Goal: Task Accomplishment & Management: Manage account settings

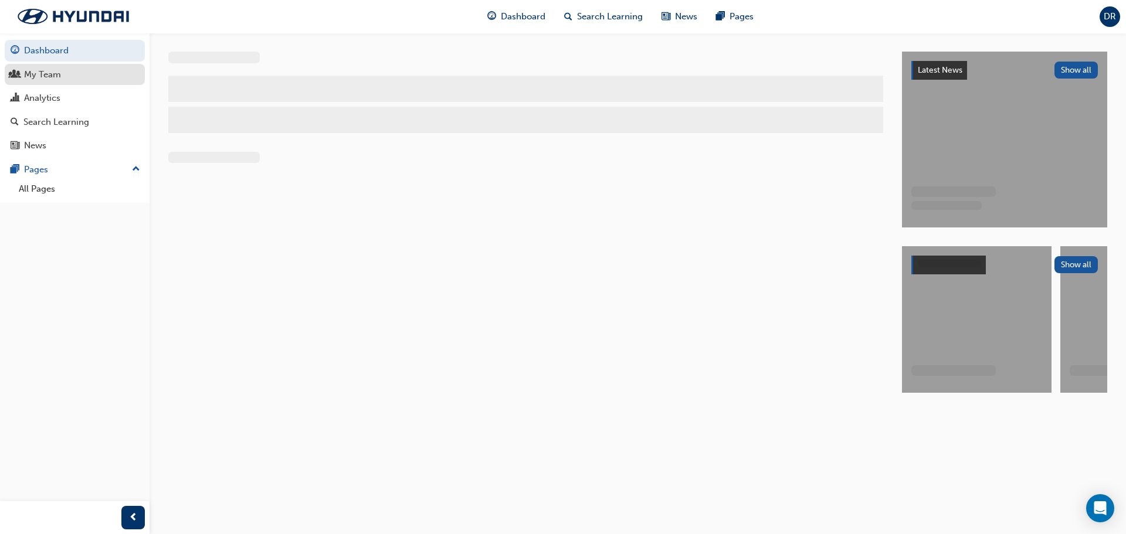
click at [53, 76] on div "My Team" at bounding box center [42, 74] width 37 height 13
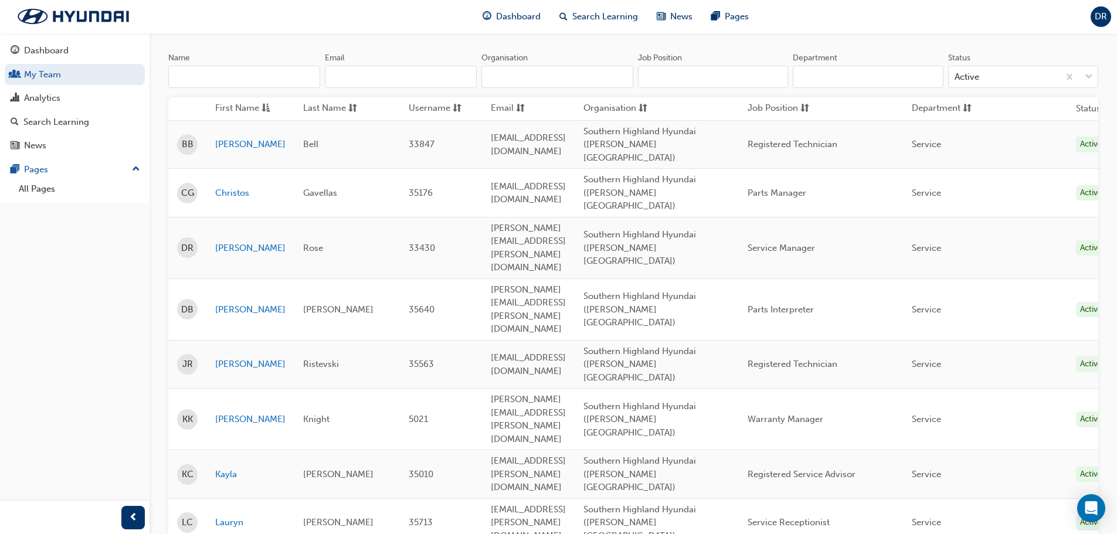
scroll to position [117, 0]
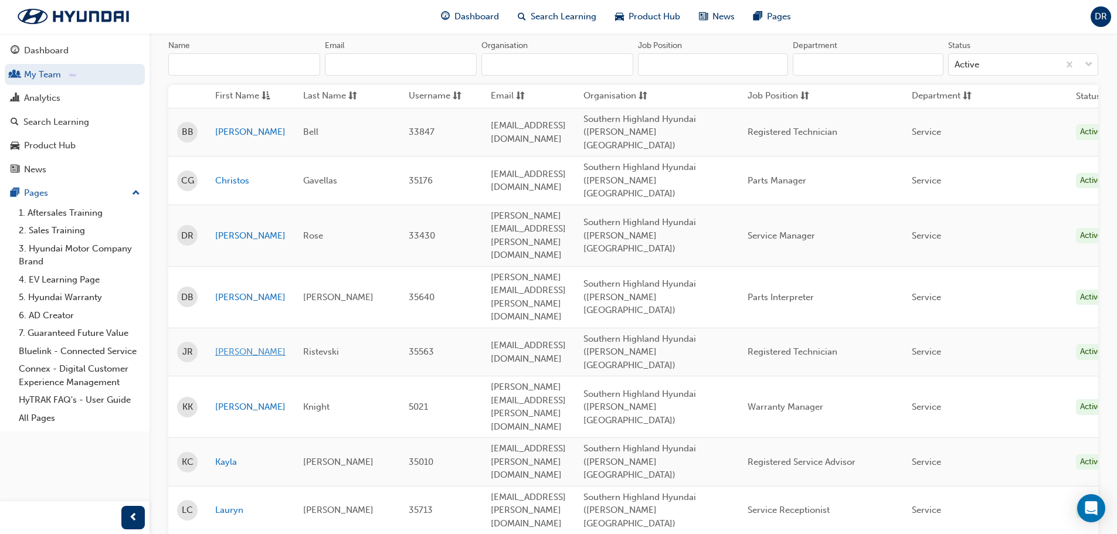
click at [239, 345] on link "[PERSON_NAME]" at bounding box center [250, 351] width 70 height 13
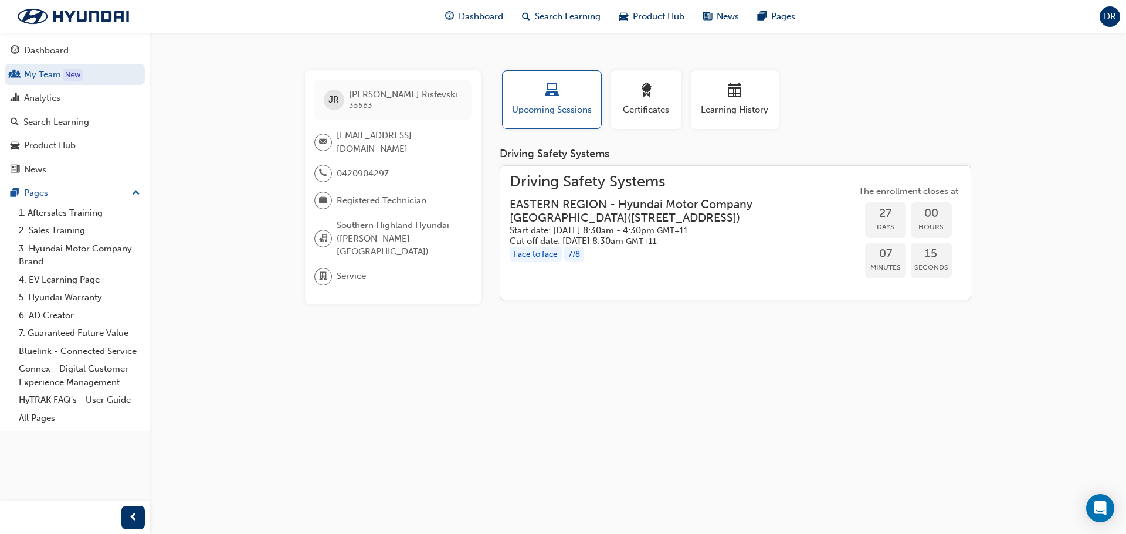
click at [670, 208] on h3 "EASTERN REGION - Hyundai Motor Company [GEOGRAPHIC_DATA] ( [STREET_ADDRESS] )" at bounding box center [673, 212] width 327 height 28
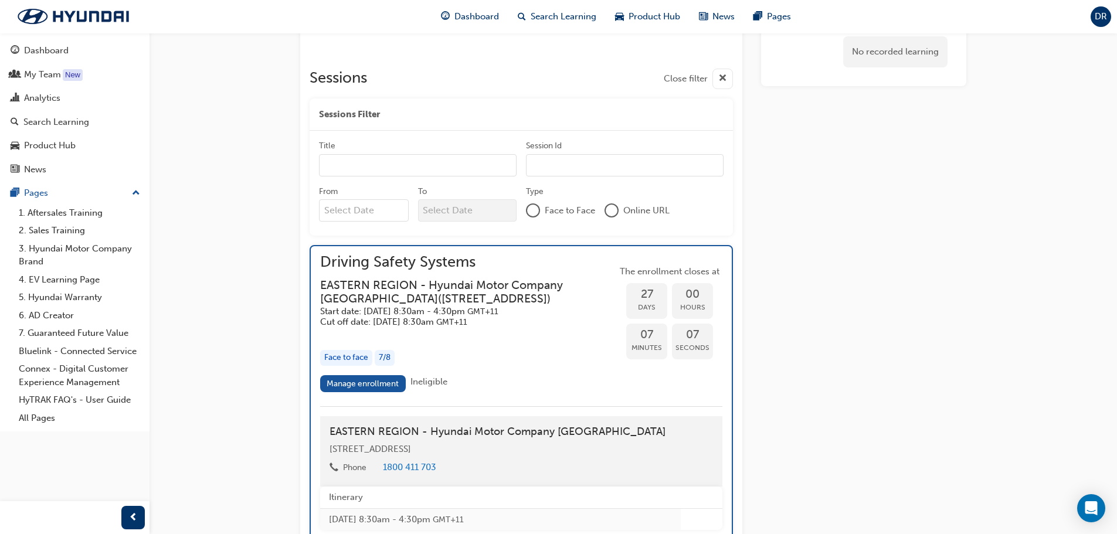
scroll to position [840, 0]
click at [369, 392] on link "Manage enrollment" at bounding box center [363, 383] width 86 height 17
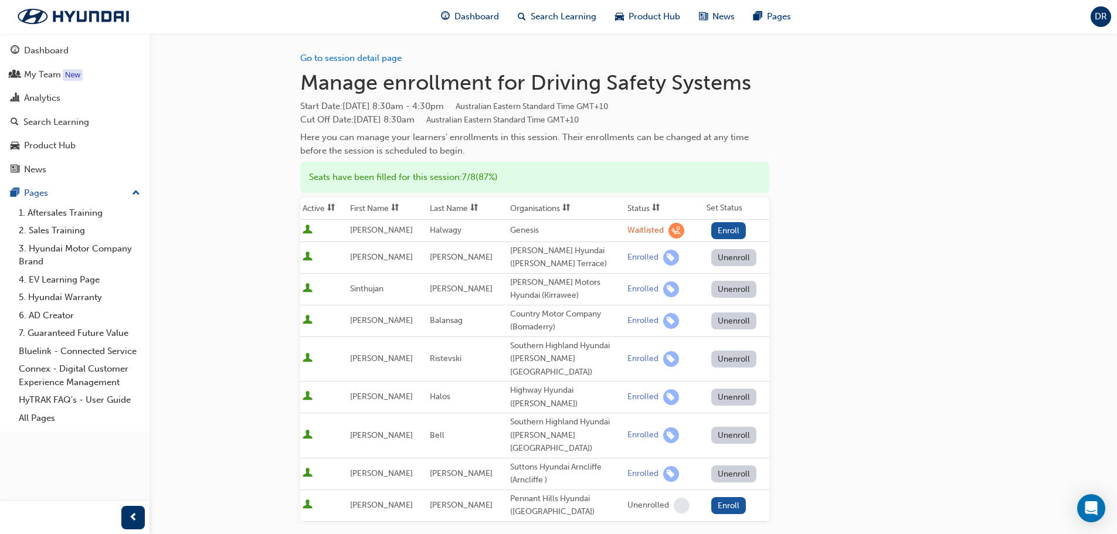
click at [726, 351] on button "Unenroll" at bounding box center [734, 359] width 46 height 17
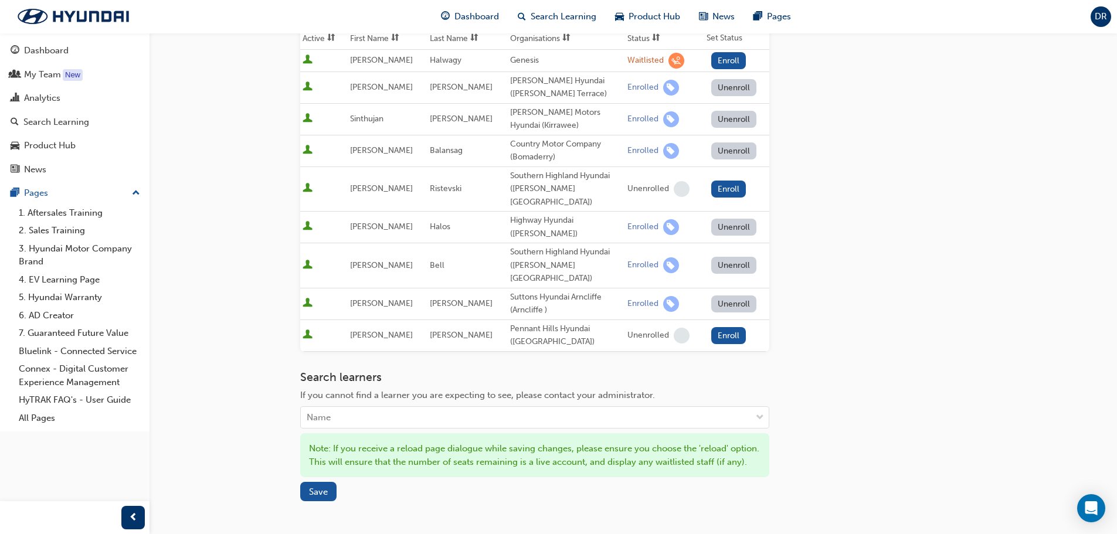
scroll to position [273, 0]
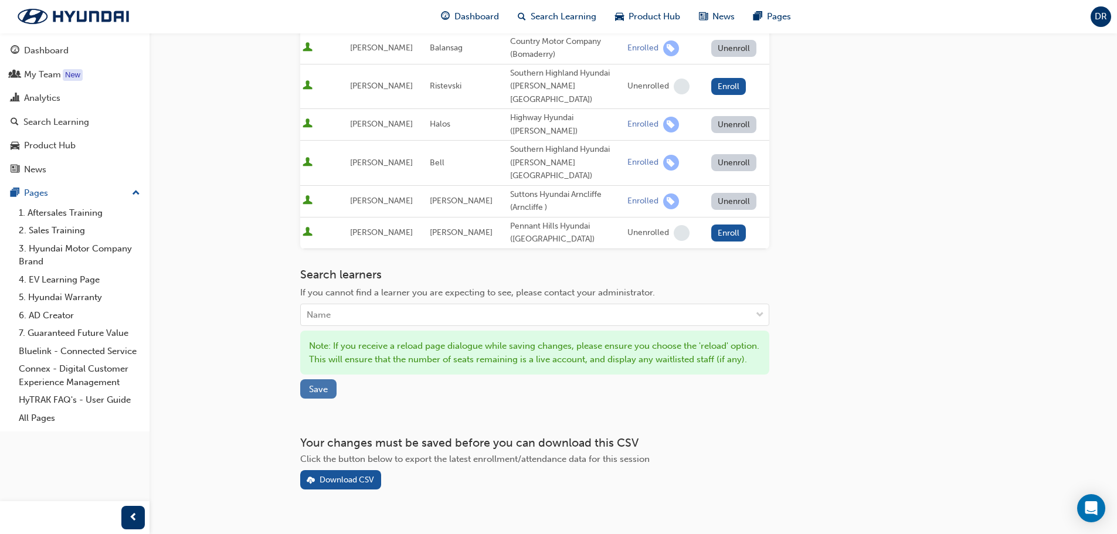
click at [323, 384] on span "Save" at bounding box center [318, 389] width 19 height 11
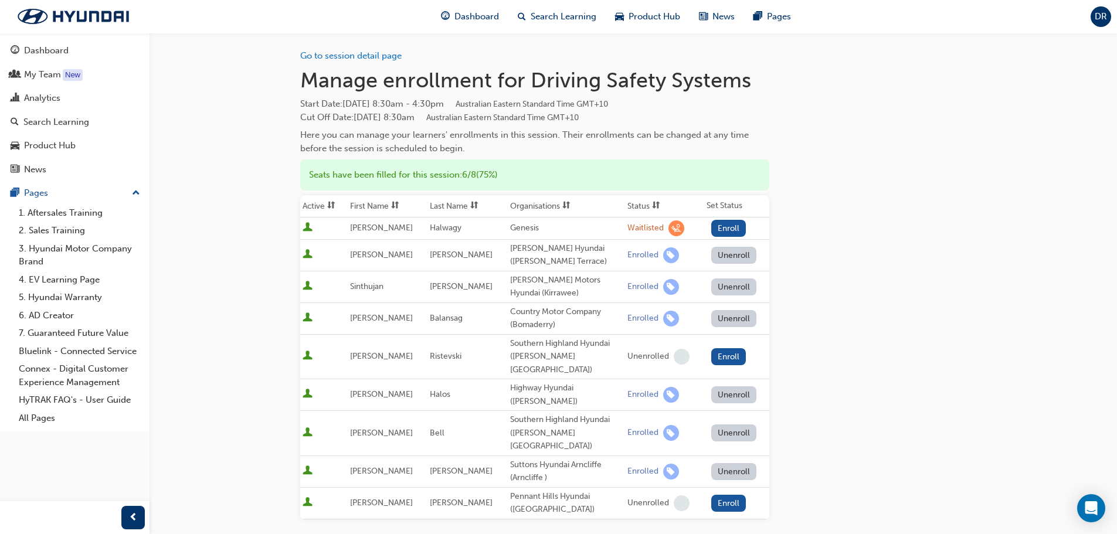
scroll to position [0, 0]
